Goal: Information Seeking & Learning: Learn about a topic

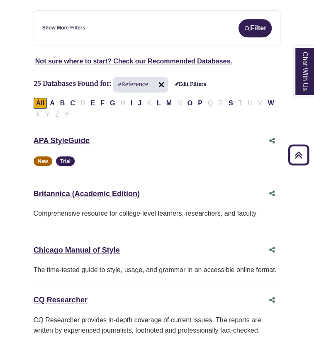
scroll to position [273, 0]
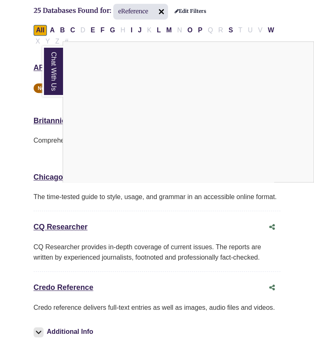
click at [10, 135] on div "Chat With Us" at bounding box center [157, 169] width 314 height 338
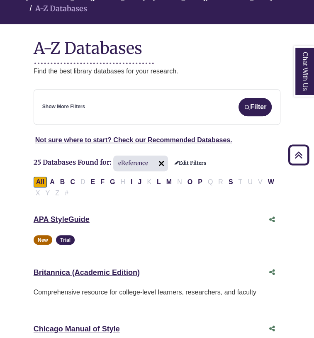
scroll to position [114, 0]
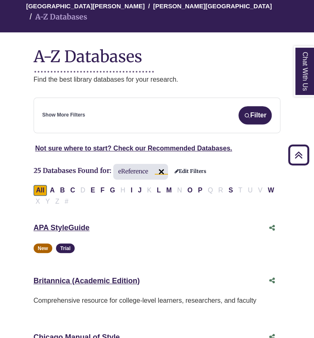
click at [161, 165] on img at bounding box center [161, 171] width 13 height 13
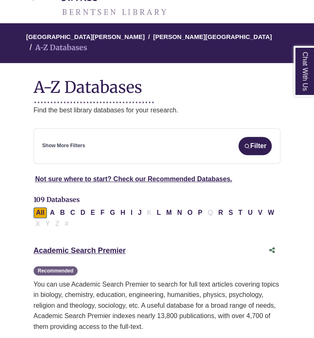
scroll to position [61, 0]
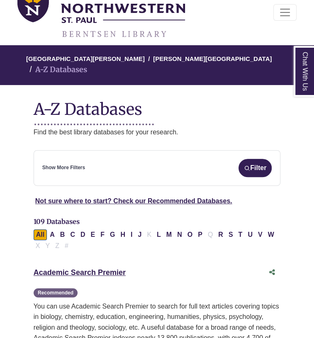
click at [101, 159] on div "Show More Filters Filter" at bounding box center [156, 168] width 229 height 18
click at [268, 159] on button "Filter" at bounding box center [254, 168] width 33 height 18
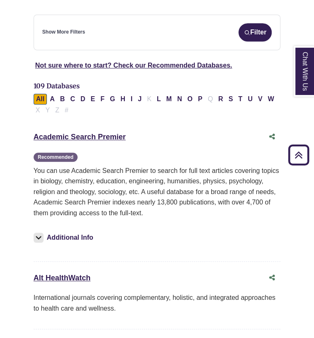
scroll to position [197, 0]
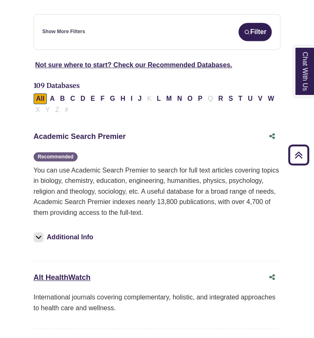
click at [94, 132] on link "Academic Search Premier This link opens in a new window" at bounding box center [80, 136] width 92 height 8
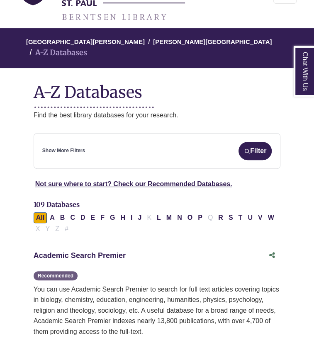
scroll to position [78, 0]
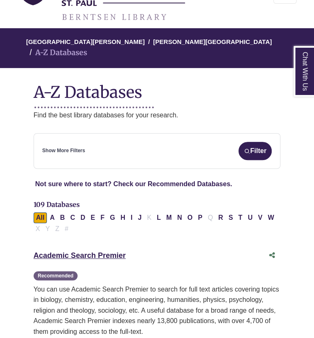
click at [144, 180] on link "Not sure where to start? Check our Recommended Databases." at bounding box center [133, 183] width 197 height 7
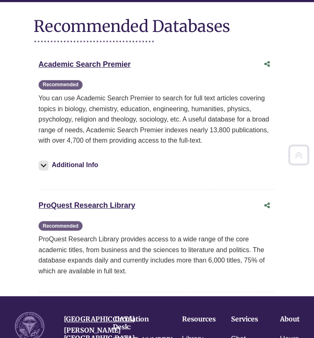
scroll to position [150, 0]
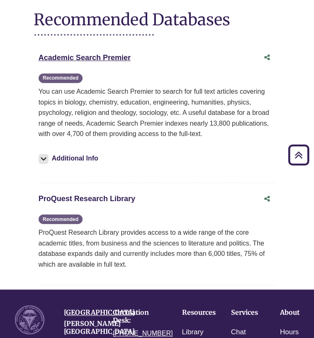
click at [128, 198] on link "ProQuest Research Library This link opens in a new window" at bounding box center [87, 198] width 97 height 8
